Goal: Communication & Community: Ask a question

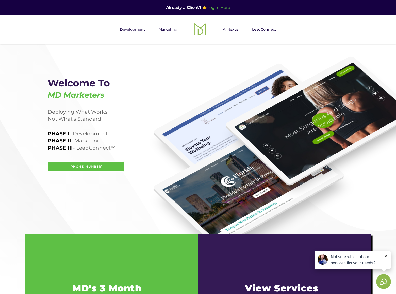
scroll to position [1062, 0]
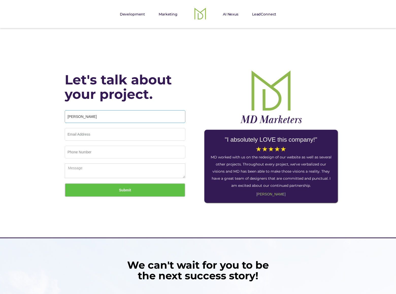
type input "Gary Miller"
type input "gary-miller@dominatingkeywords.com"
type input "8054002077"
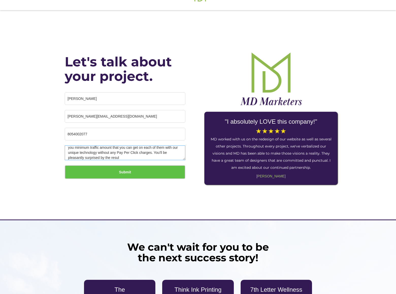
scroll to position [18, 0]
type textarea "I am not offering SEO or Pay Per Click Advertising. This is something entirely …"
click at [125, 166] on input "Submit" at bounding box center [125, 172] width 120 height 14
type input "Please wait..."
